Goal: Task Accomplishment & Management: Manage account settings

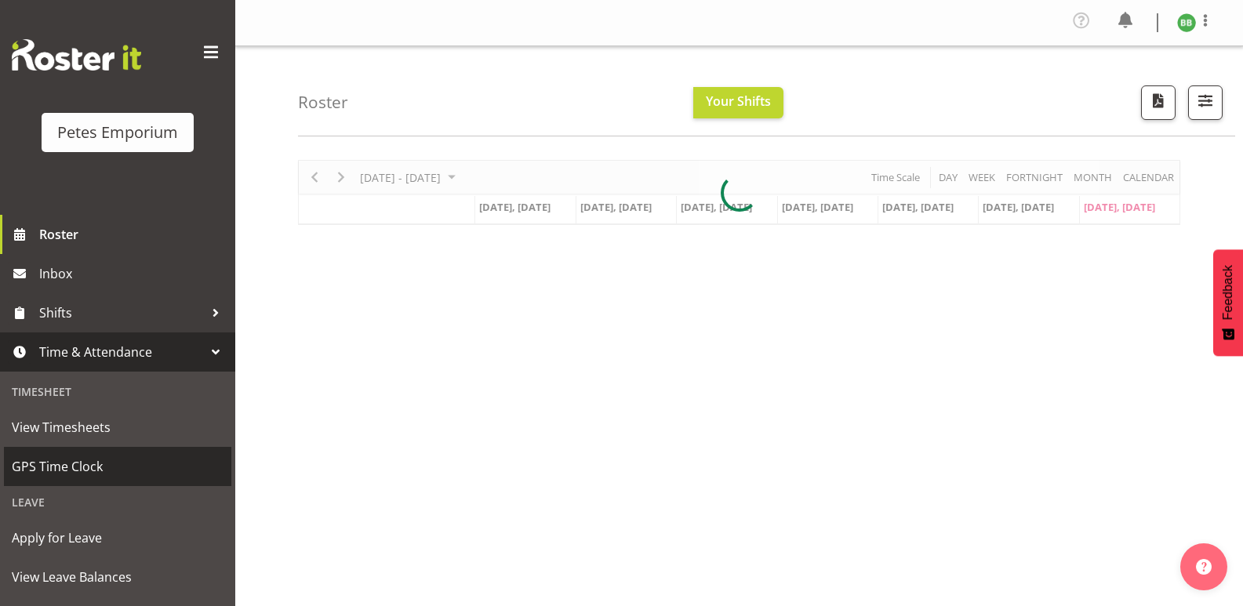
click at [83, 475] on span "GPS Time Clock" at bounding box center [118, 467] width 212 height 24
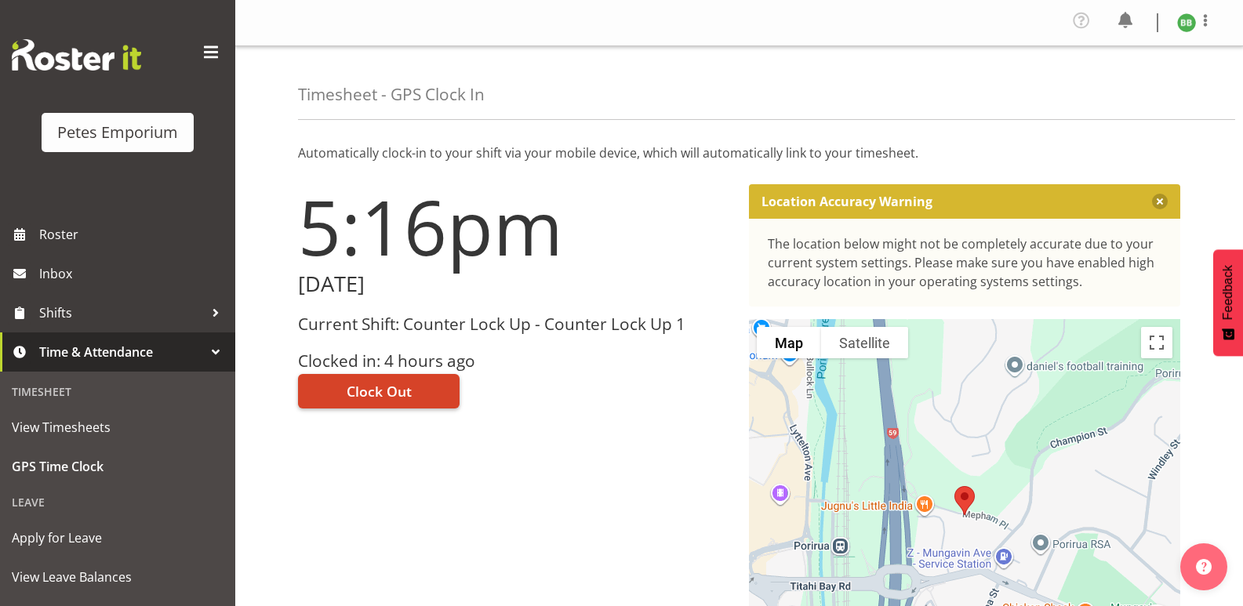
click at [373, 394] on span "Clock Out" at bounding box center [379, 391] width 65 height 20
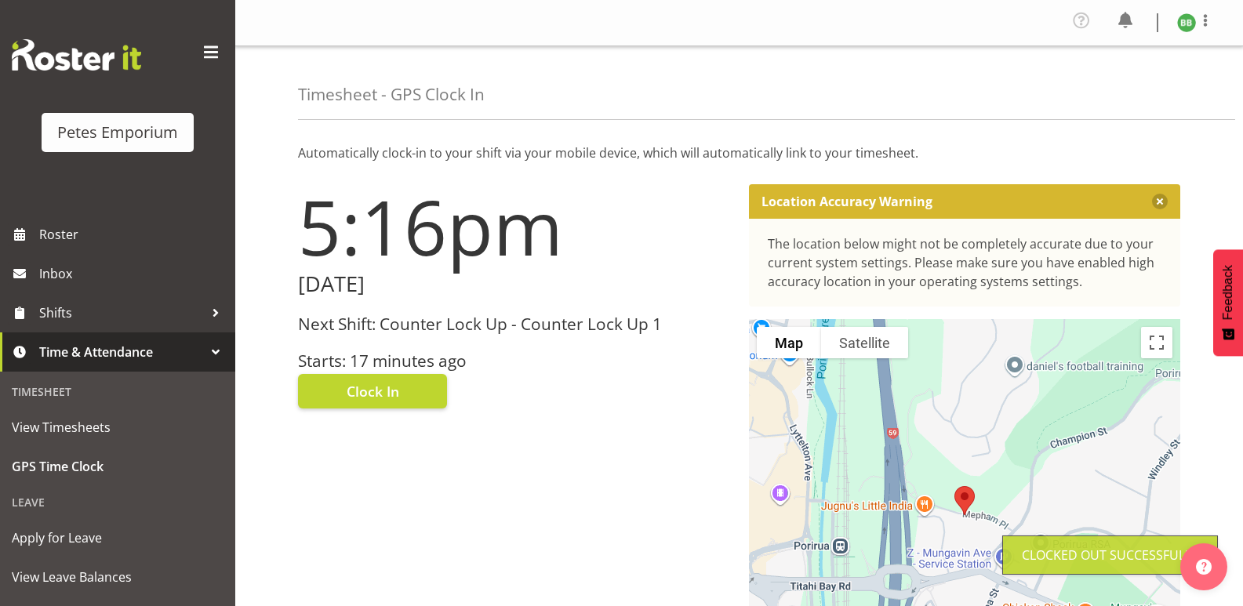
click at [1181, 25] on img at bounding box center [1186, 22] width 19 height 19
click at [1140, 86] on link "Log Out" at bounding box center [1139, 86] width 151 height 28
